Goal: Task Accomplishment & Management: Manage account settings

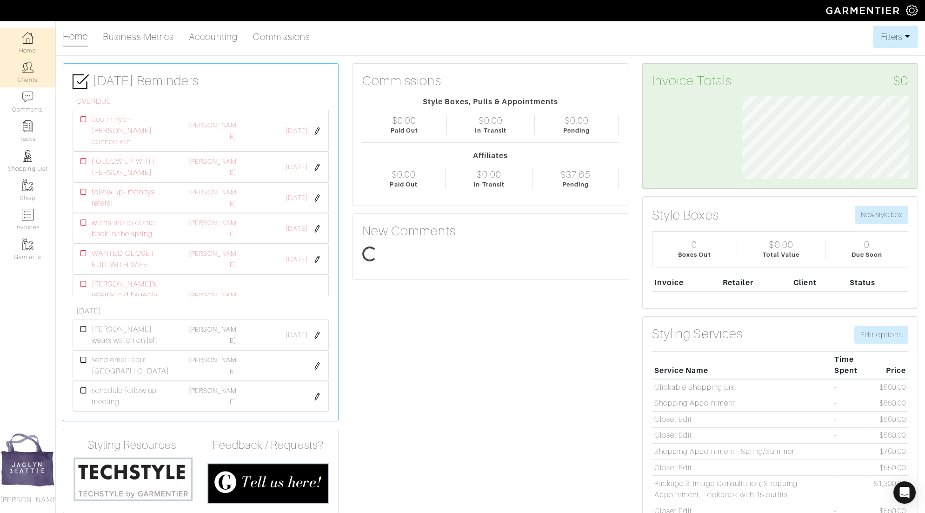
scroll to position [83, 180]
click at [27, 79] on link "Clients" at bounding box center [27, 72] width 55 height 29
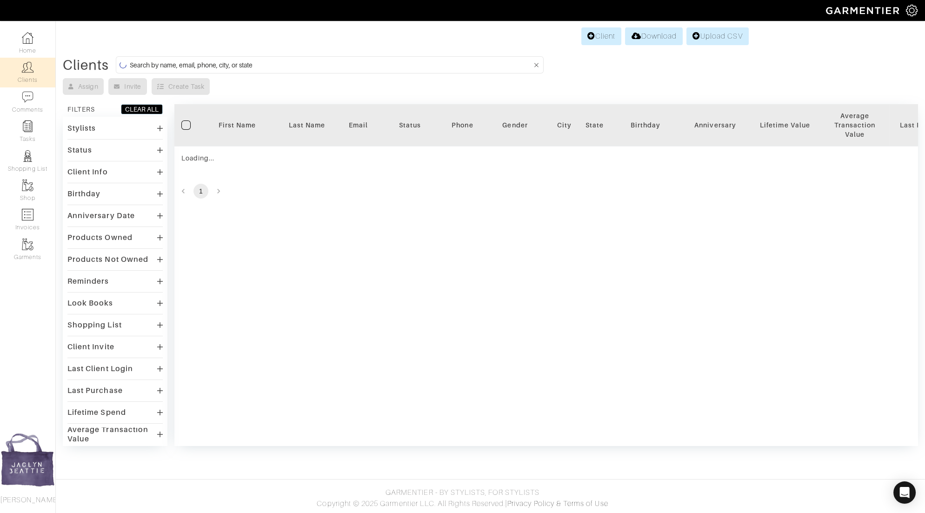
click at [195, 61] on input at bounding box center [331, 65] width 402 height 12
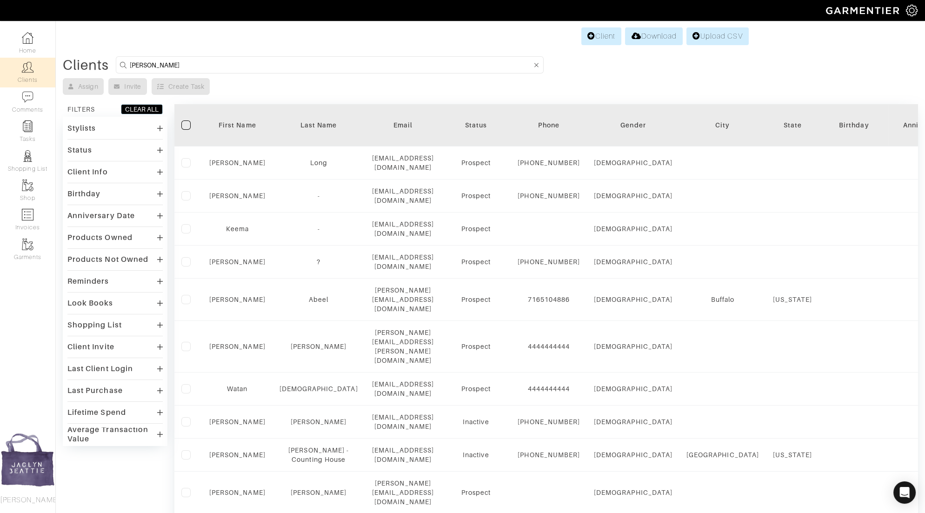
type input "braden"
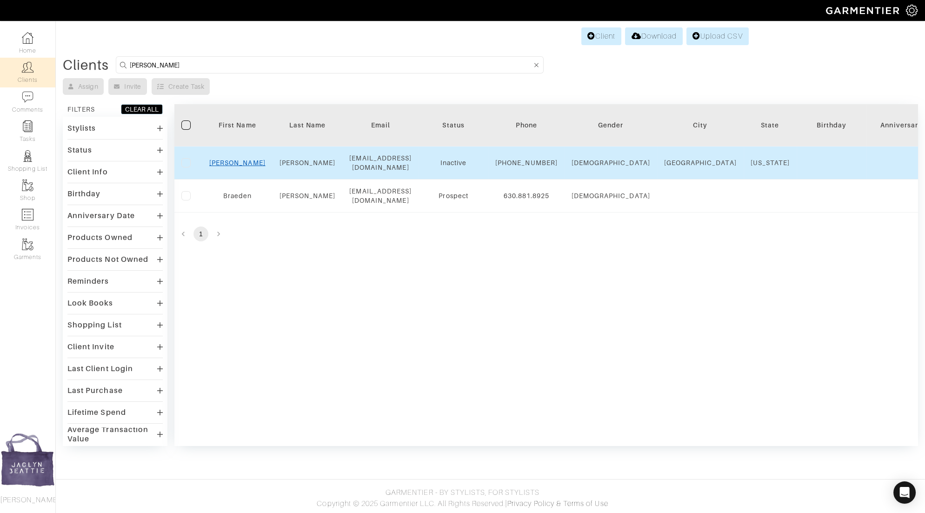
click at [237, 162] on link "Braden" at bounding box center [237, 162] width 56 height 7
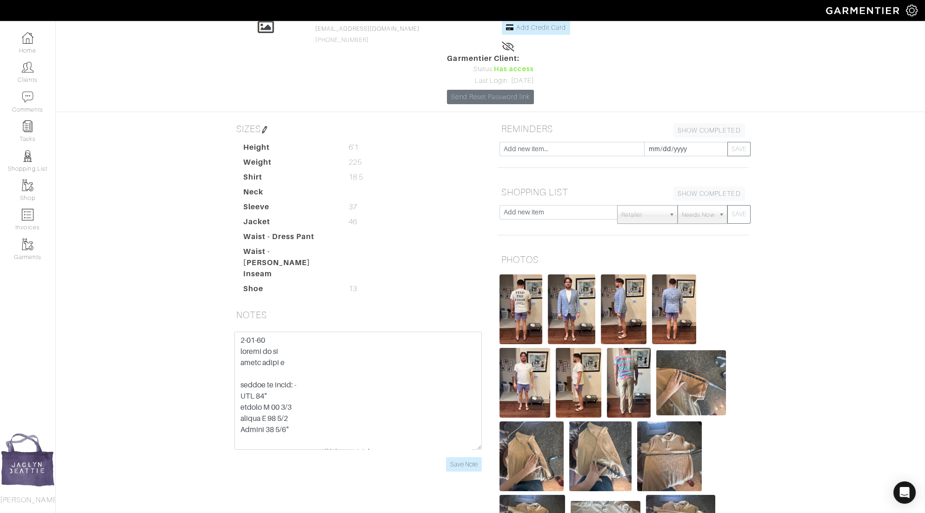
scroll to position [106, 0]
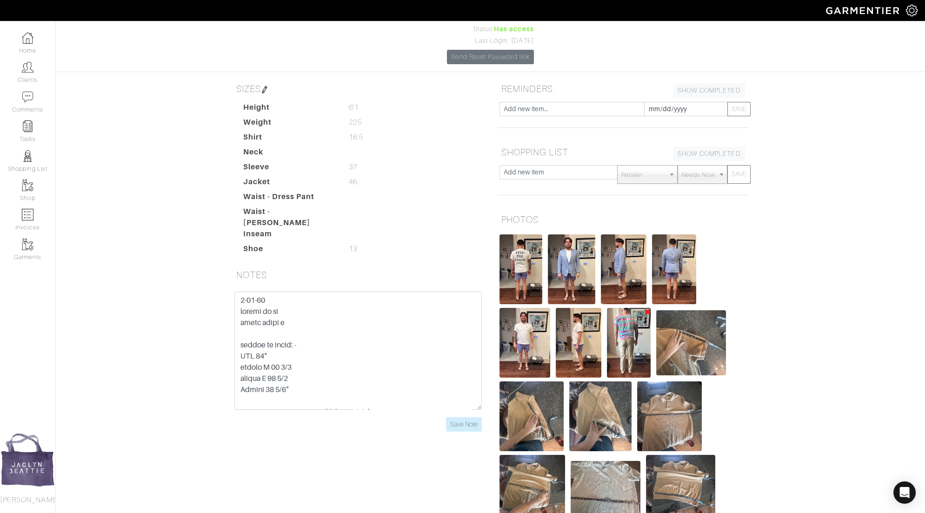
click at [636, 308] on img at bounding box center [629, 343] width 44 height 70
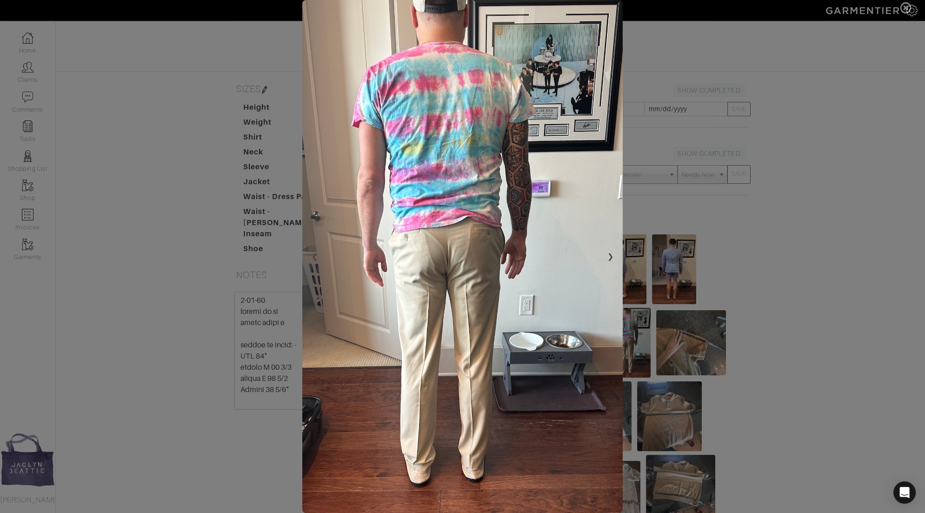
click at [815, 245] on span at bounding box center [462, 256] width 925 height 513
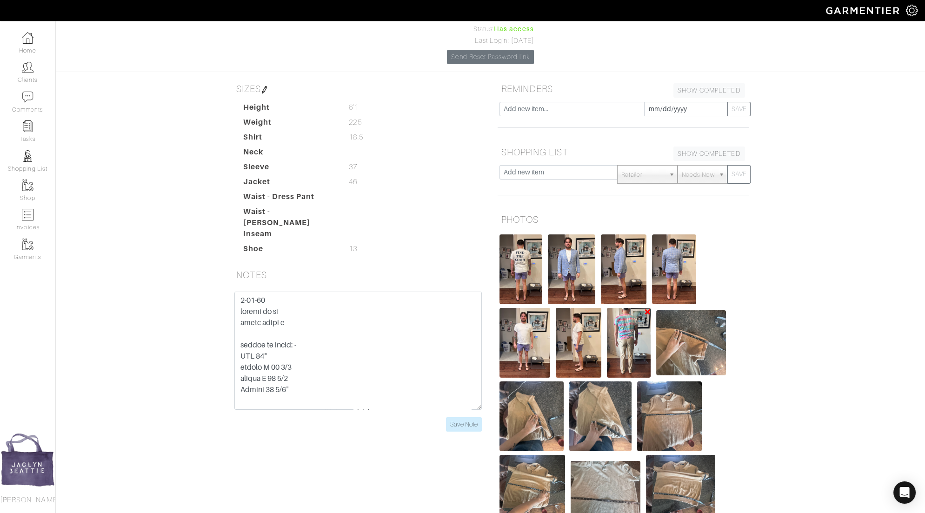
click at [621, 308] on img at bounding box center [629, 343] width 44 height 70
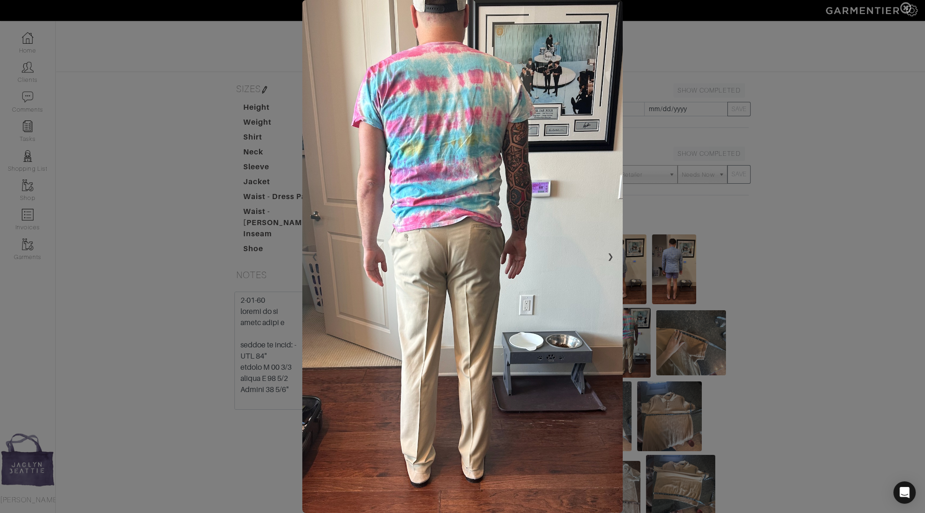
click at [790, 347] on span at bounding box center [462, 256] width 925 height 513
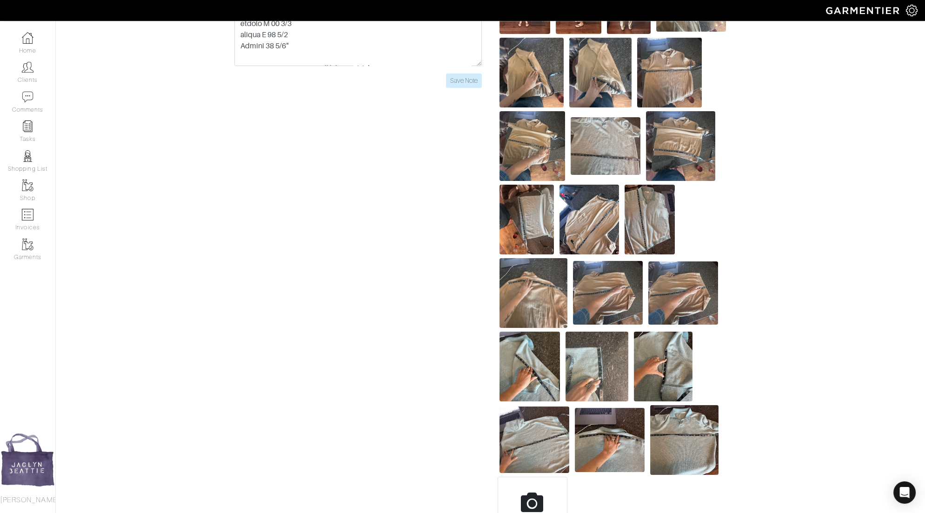
scroll to position [104, 0]
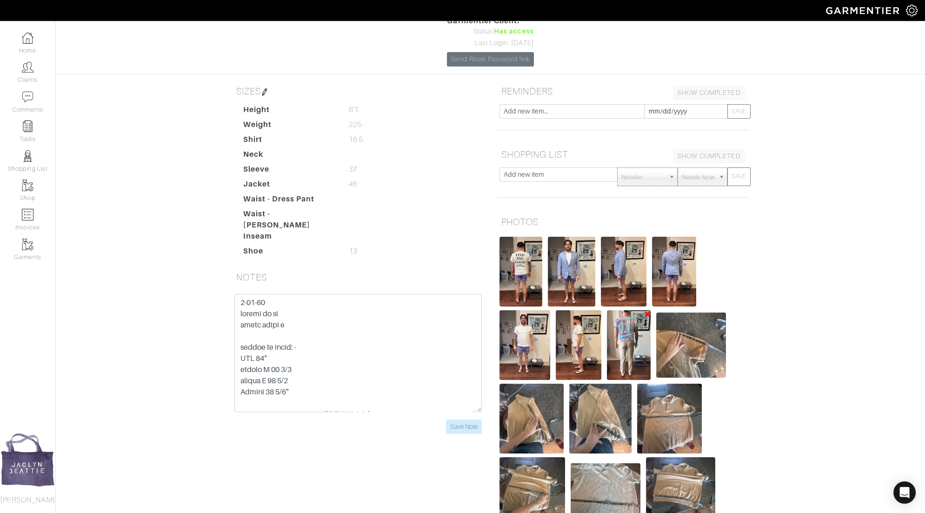
click at [625, 310] on img at bounding box center [629, 345] width 44 height 70
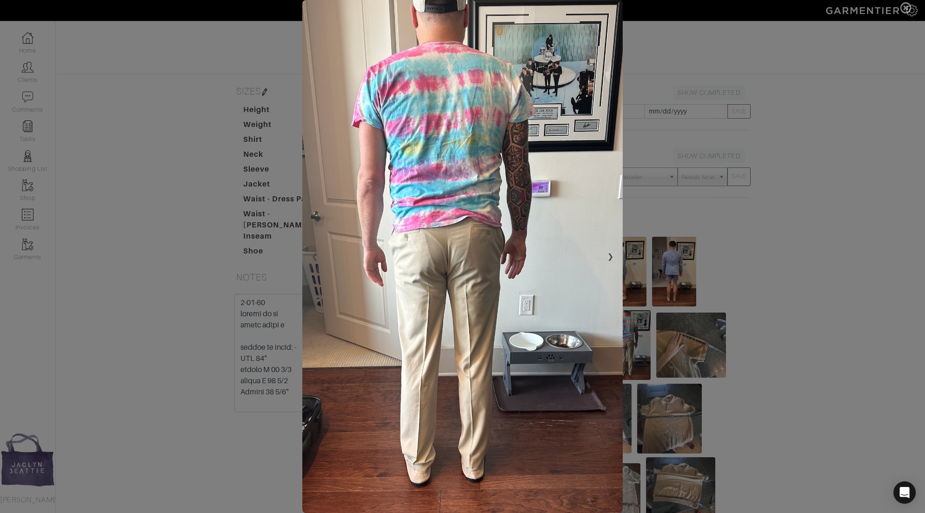
click at [761, 168] on span at bounding box center [462, 256] width 925 height 513
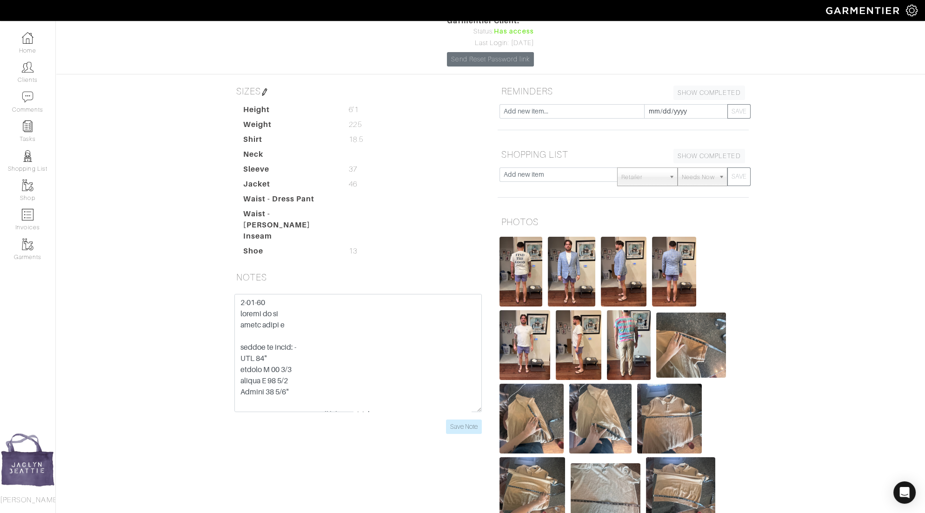
scroll to position [0, 0]
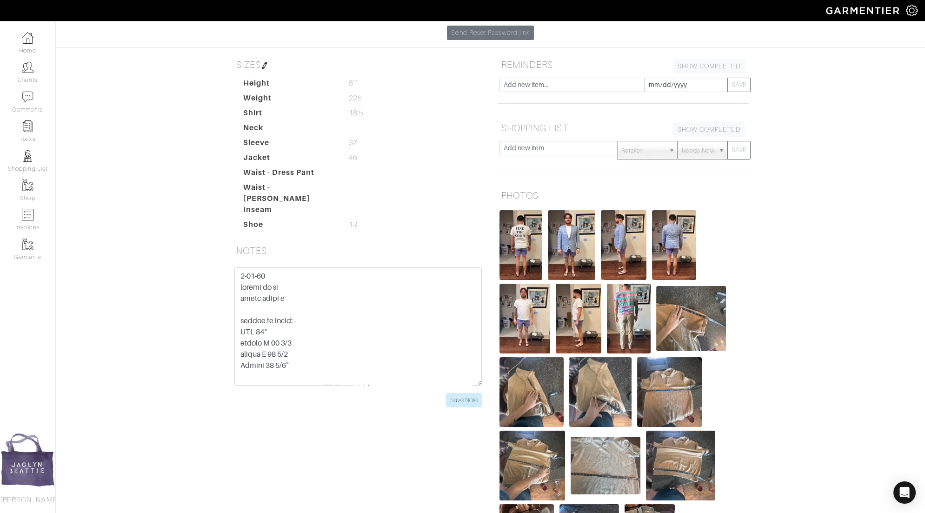
scroll to position [126, 0]
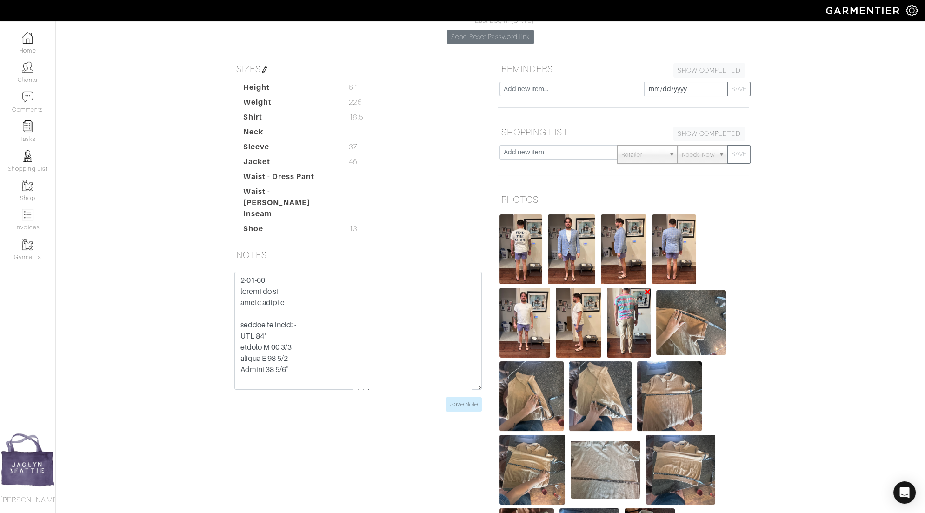
click at [627, 288] on img at bounding box center [629, 323] width 44 height 70
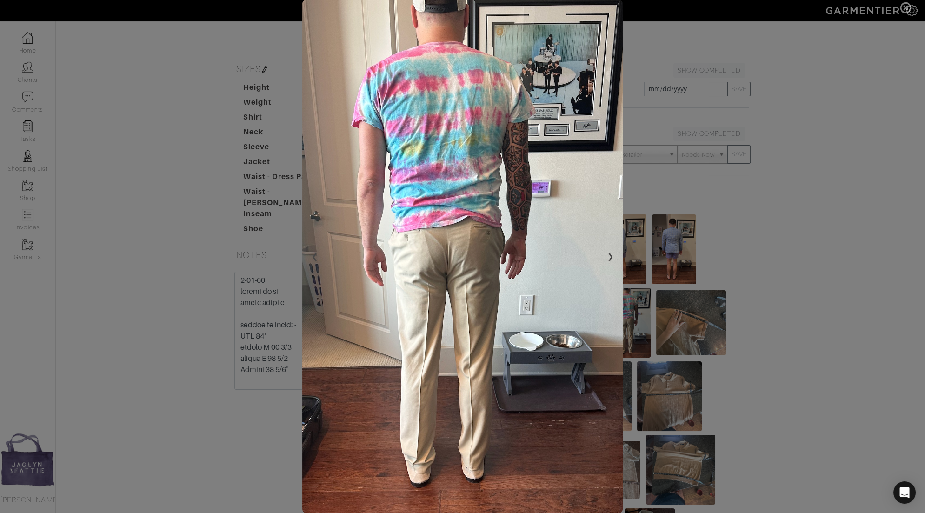
click at [753, 206] on span at bounding box center [462, 256] width 925 height 513
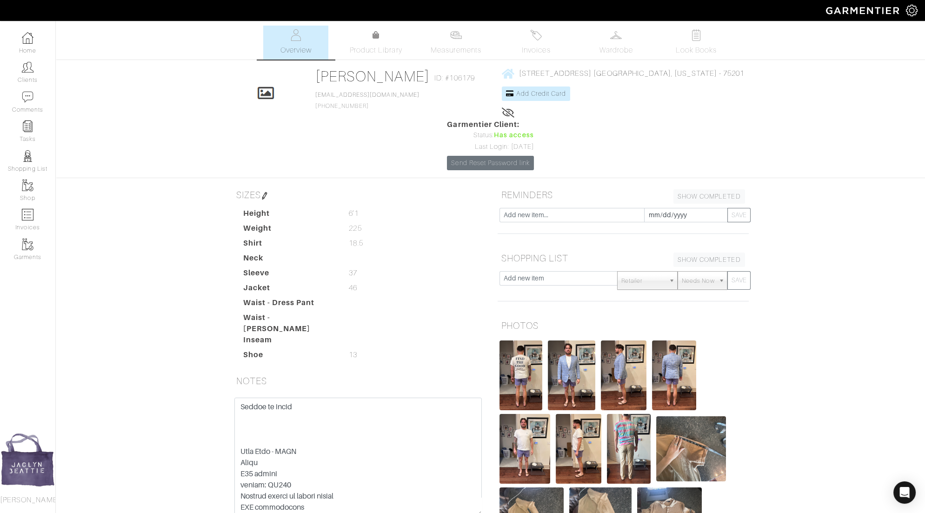
scroll to position [1082, 0]
click at [174, 380] on div "[PERSON_NAME] Overview Overview Measurements Product Library Invoices Wardrobe …" at bounding box center [462, 513] width 925 height 974
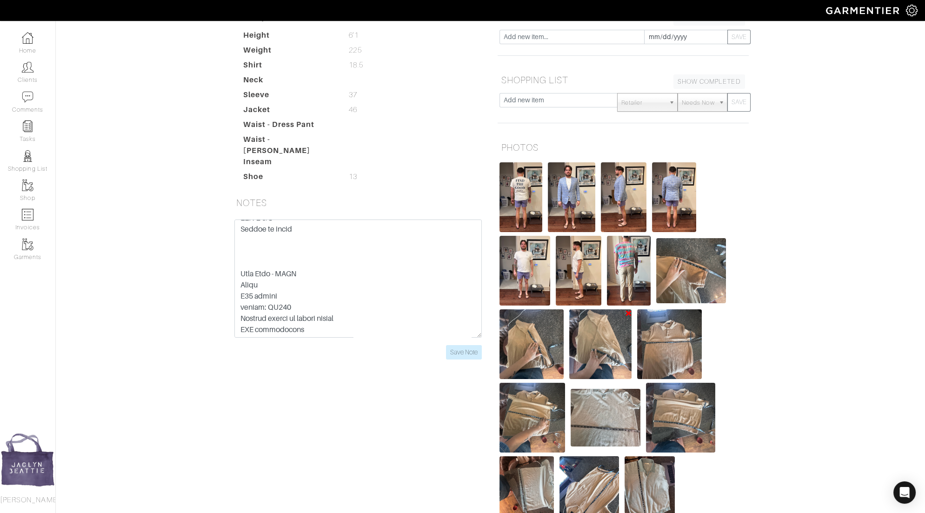
scroll to position [202, 0]
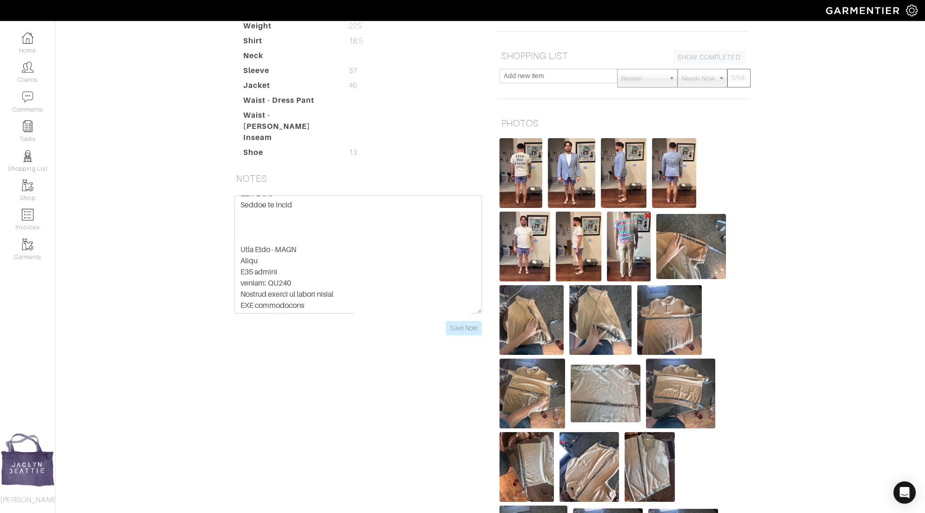
click at [615, 212] on img at bounding box center [629, 247] width 44 height 70
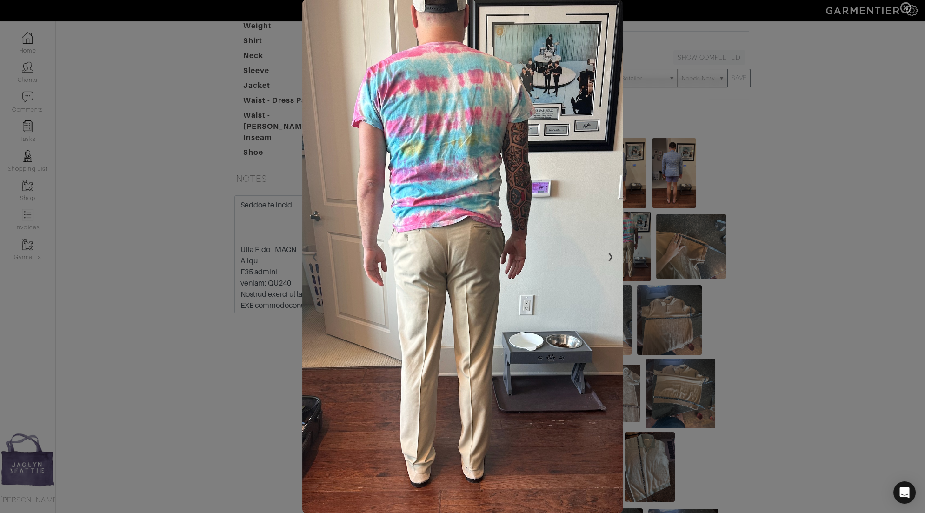
click at [766, 268] on span at bounding box center [462, 256] width 925 height 513
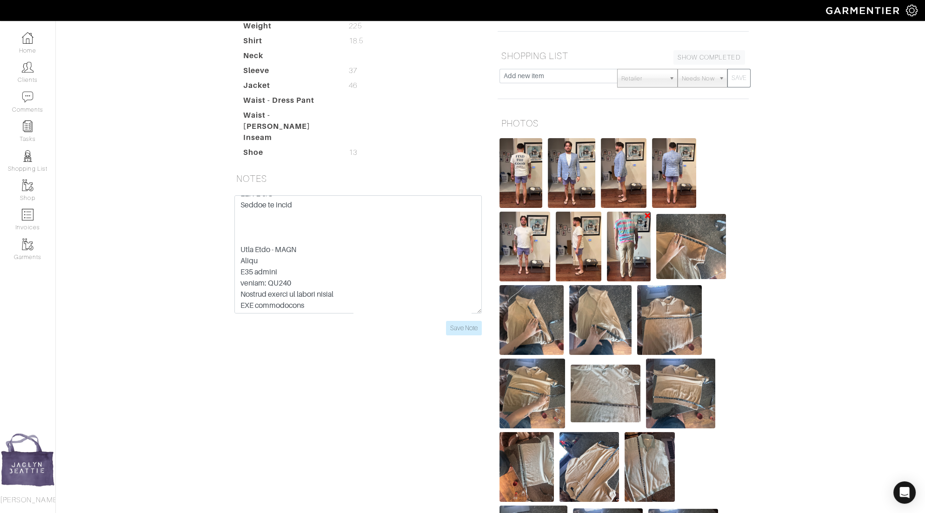
click at [619, 212] on img at bounding box center [629, 247] width 44 height 70
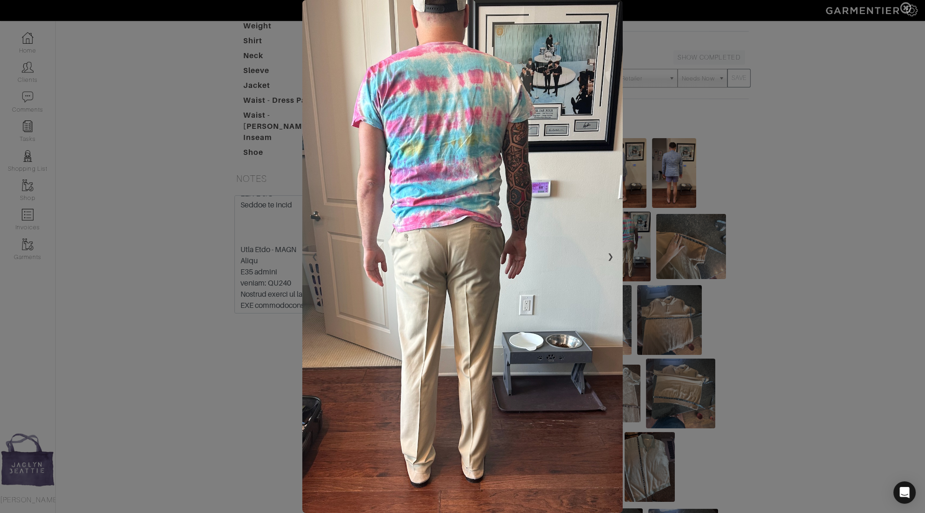
click at [140, 371] on span at bounding box center [462, 256] width 925 height 513
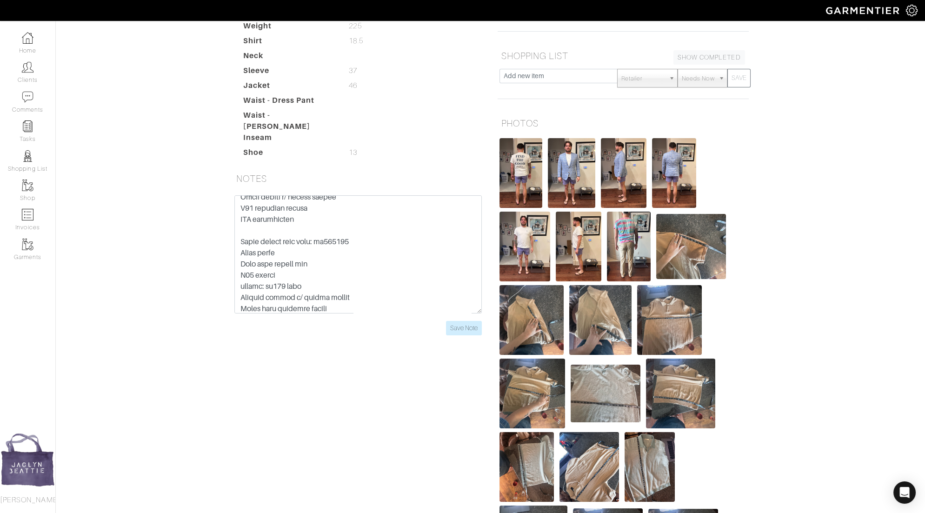
scroll to position [352, 0]
click at [466, 321] on input "Save Note" at bounding box center [464, 328] width 36 height 14
click at [460, 321] on input "Save Note" at bounding box center [464, 328] width 36 height 14
click at [462, 321] on input "Save Note" at bounding box center [464, 328] width 36 height 14
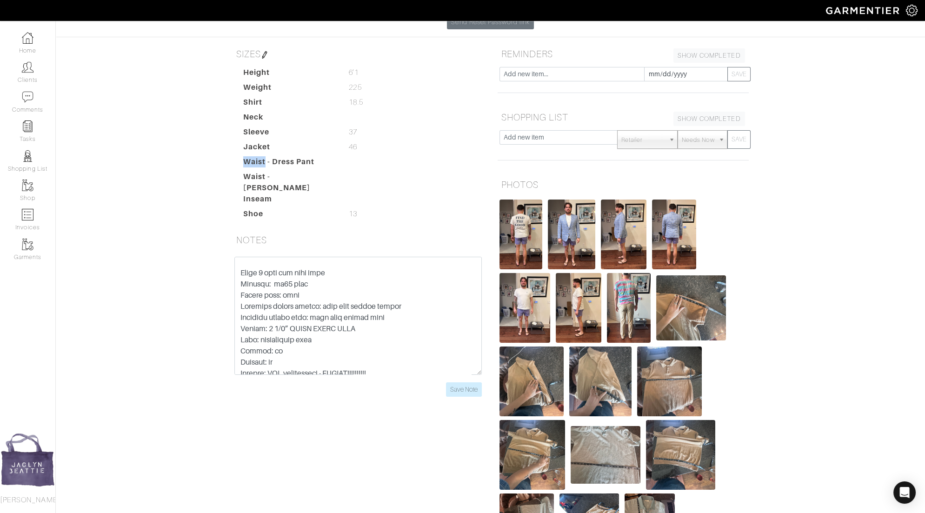
scroll to position [0, 0]
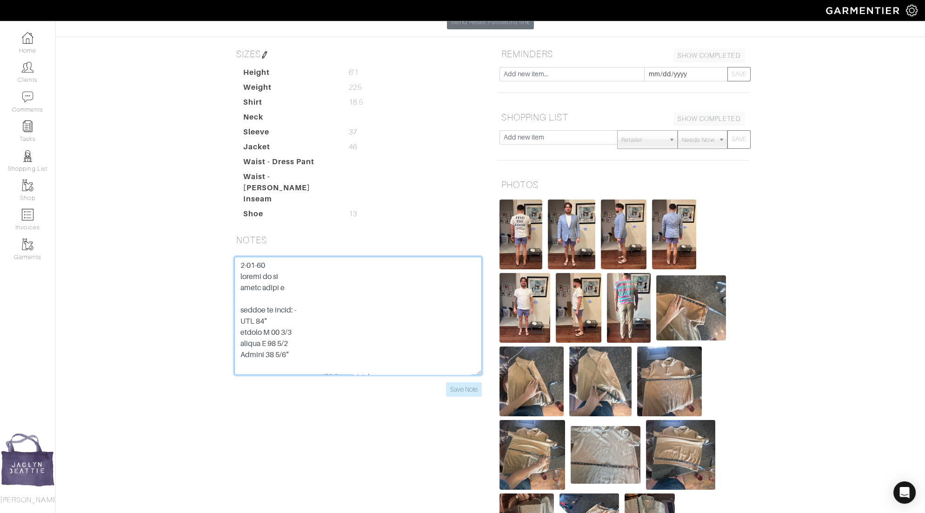
click at [239, 257] on textarea at bounding box center [357, 316] width 247 height 118
click at [396, 257] on textarea at bounding box center [357, 316] width 247 height 118
type textarea "get bonobos size 38 and 40 pant and measure those becuase the 36 was too tight …"
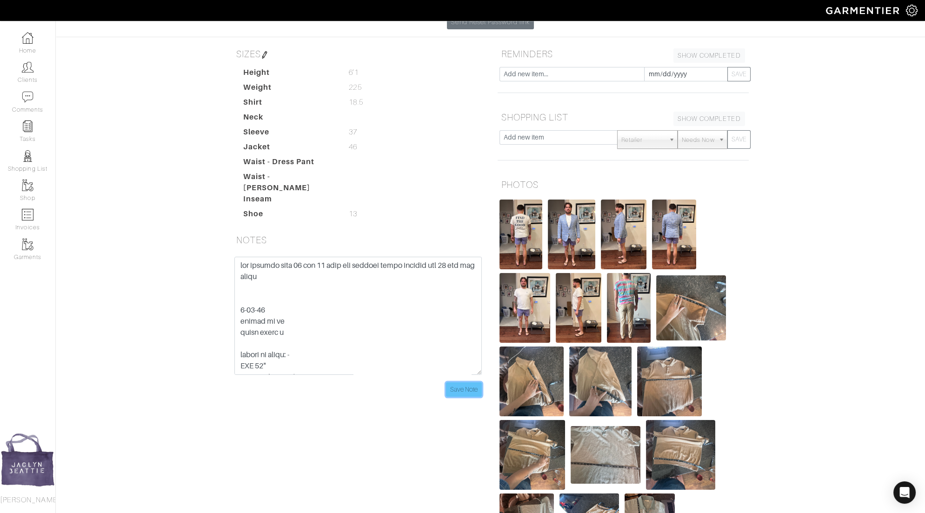
click at [463, 382] on input "Save Note" at bounding box center [464, 389] width 36 height 14
